Goal: Information Seeking & Learning: Learn about a topic

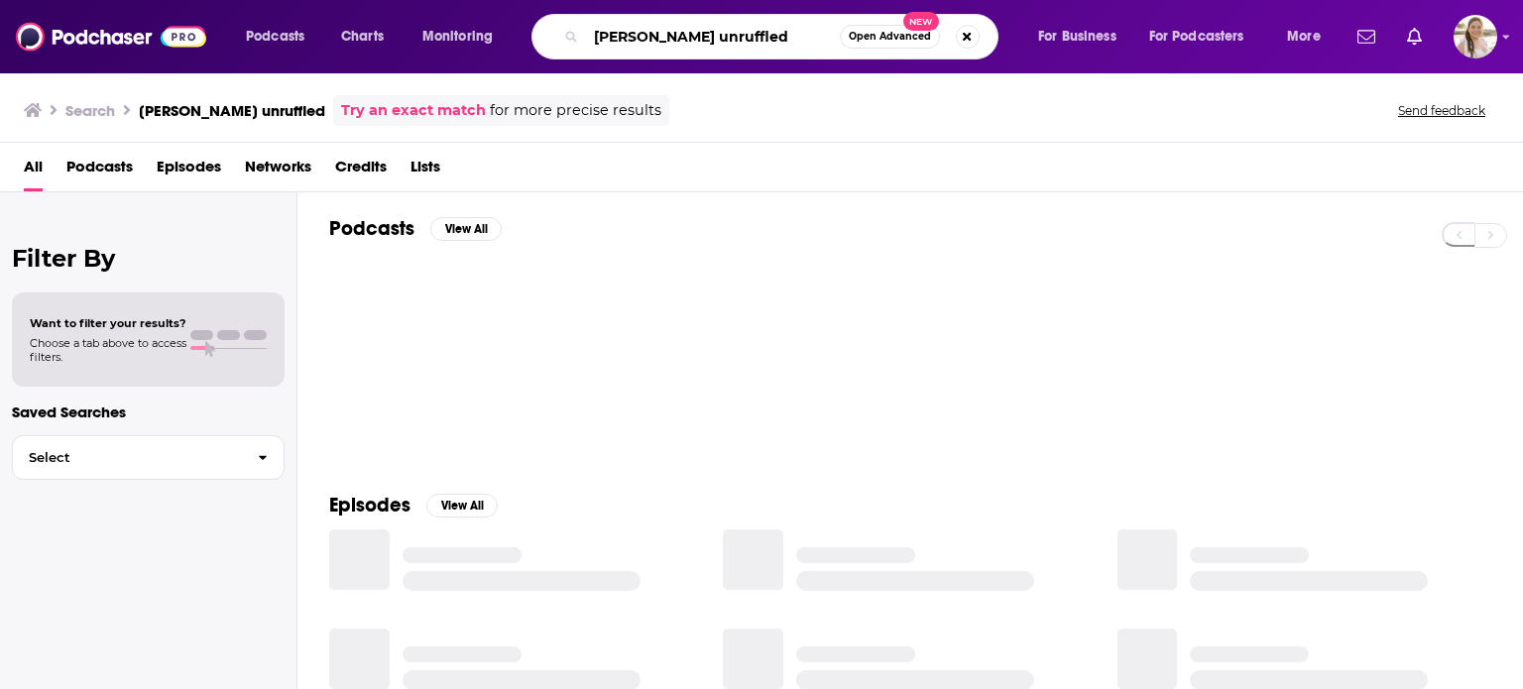
click at [683, 36] on input "[PERSON_NAME] unruffled" at bounding box center [713, 37] width 254 height 32
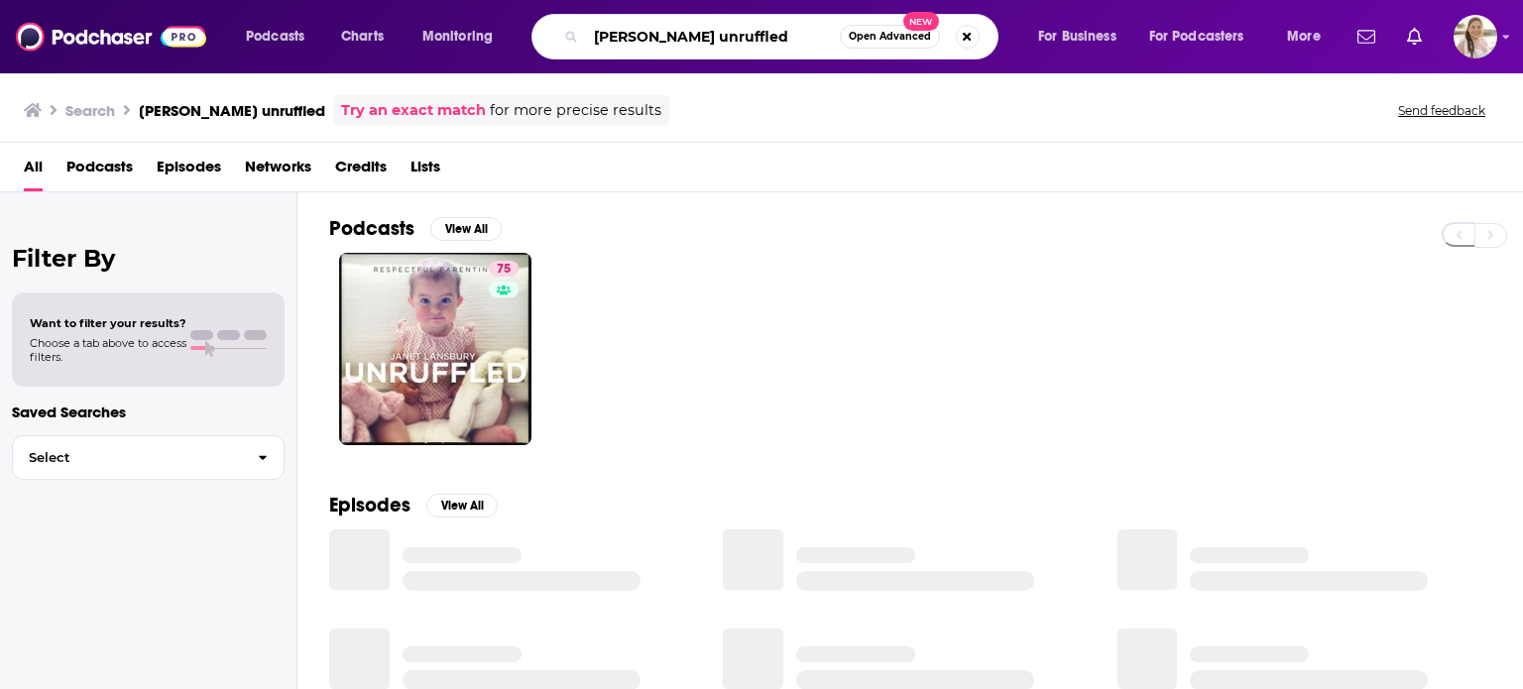
click at [683, 36] on input "[PERSON_NAME] unruffled" at bounding box center [713, 37] width 254 height 32
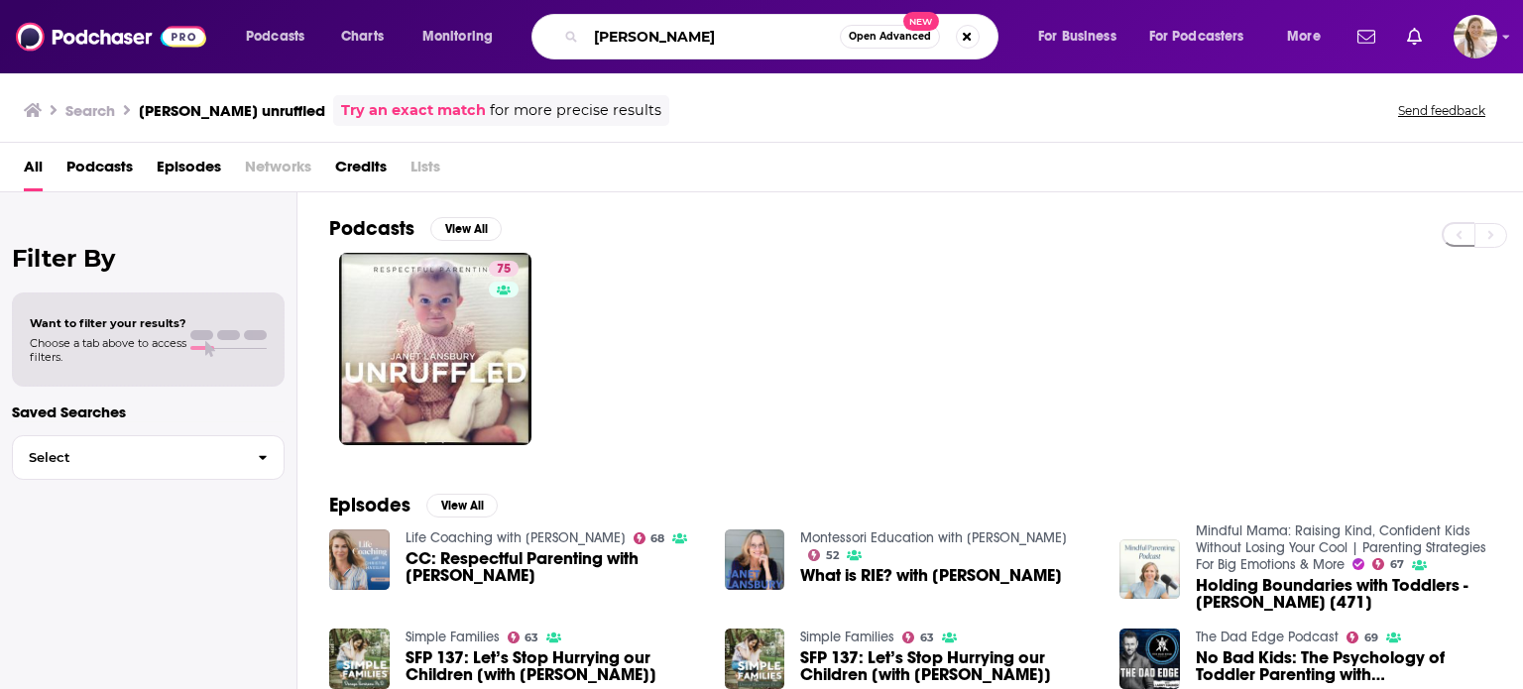
type input "[PERSON_NAME]"
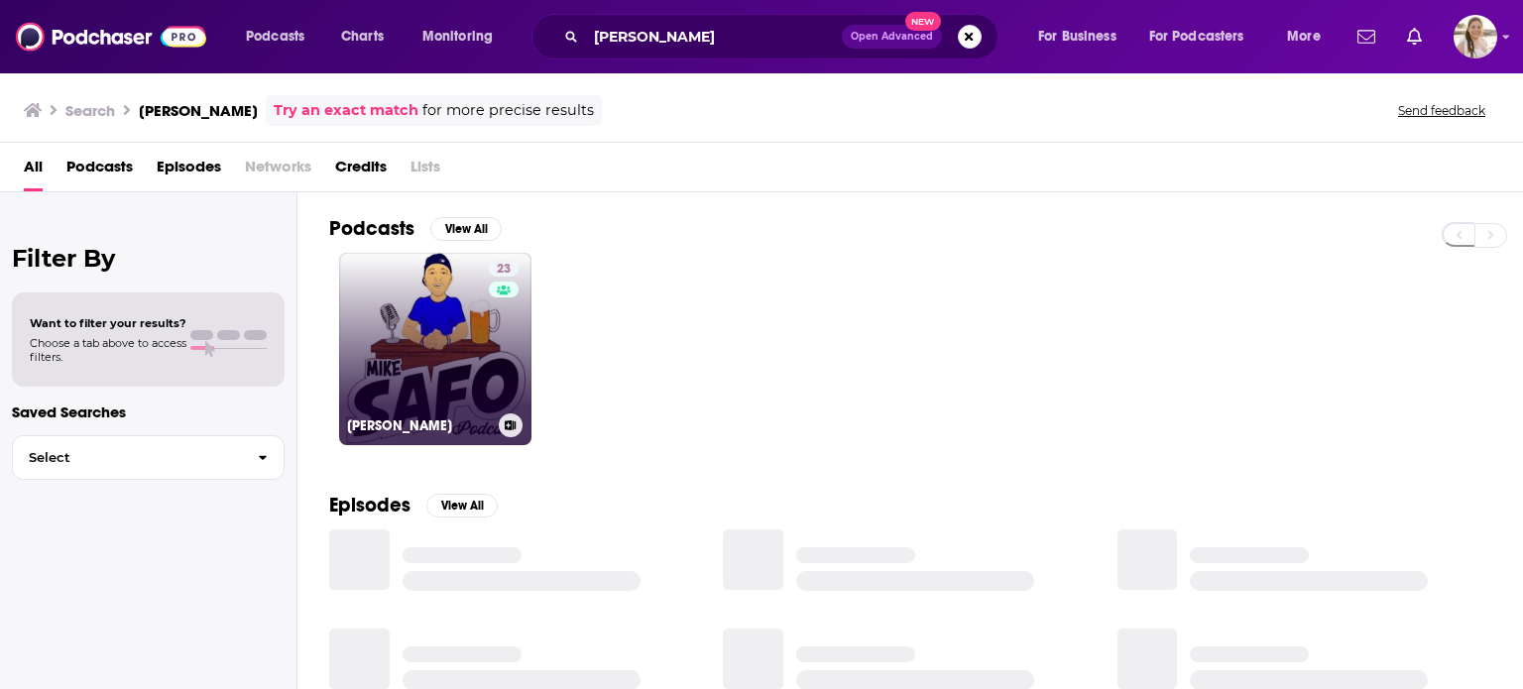
click at [430, 328] on link "23 [PERSON_NAME]" at bounding box center [435, 349] width 192 height 192
